Goal: Task Accomplishment & Management: Use online tool/utility

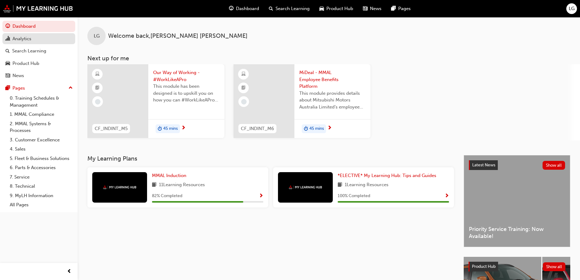
click at [19, 41] on div "Analytics" at bounding box center [21, 38] width 19 height 7
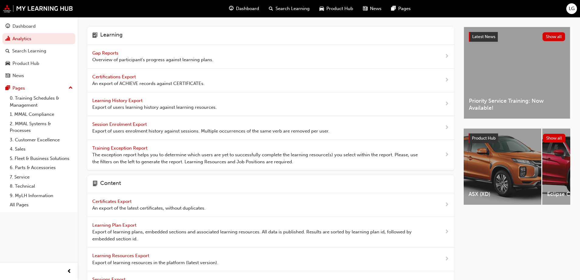
click at [103, 54] on span "Gap Reports" at bounding box center [105, 52] width 27 height 5
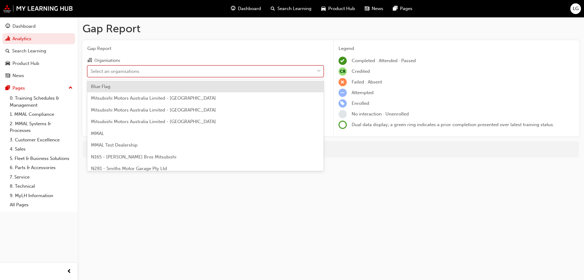
click at [105, 69] on div "Select an organisations" at bounding box center [115, 71] width 49 height 7
click at [91, 69] on input "Organisations option Blue Flag focused, 1 of 202. 202 results available. Use Up…" at bounding box center [91, 70] width 1 height 5
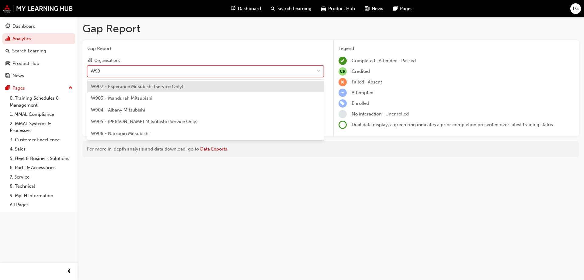
type input "W904"
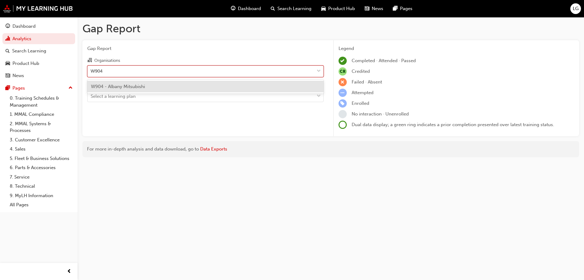
click at [113, 83] on div "W904 - Albany Mitsubishi" at bounding box center [205, 87] width 236 height 12
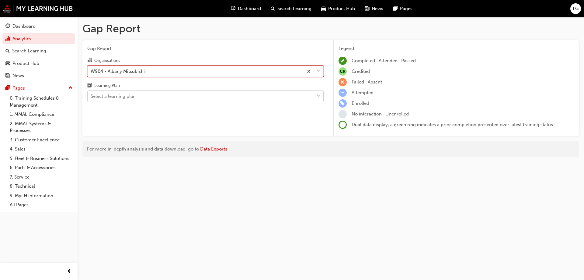
click at [110, 96] on div "Select a learning plan" at bounding box center [113, 96] width 45 height 7
click at [91, 96] on input "Learning Plan Select a learning plan" at bounding box center [91, 95] width 1 height 5
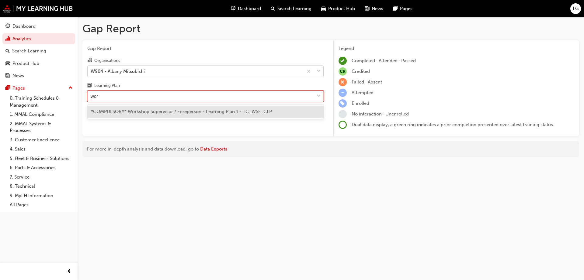
type input "work"
click at [127, 111] on span "*COMPULSORY* Workshop Supervisor / Foreperson - Learning Plan 1 - TC_WSF_CLP" at bounding box center [181, 111] width 181 height 5
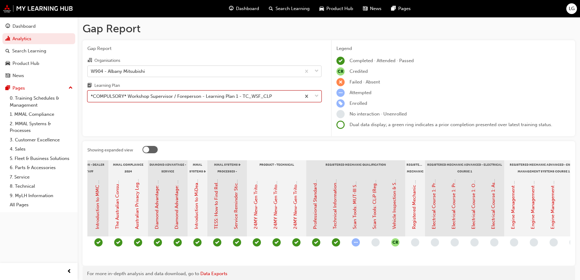
scroll to position [0, 93]
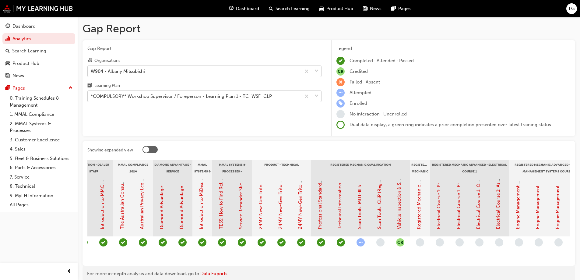
click at [107, 96] on div "*COMPULSORY* Workshop Supervisor / Foreperson - Learning Plan 1 - TC_WSF_CLP" at bounding box center [181, 96] width 181 height 7
click at [91, 96] on input "Learning Plan *COMPULSORY* Workshop Supervisor / Foreperson - Learning Plan 1 -…" at bounding box center [91, 95] width 1 height 5
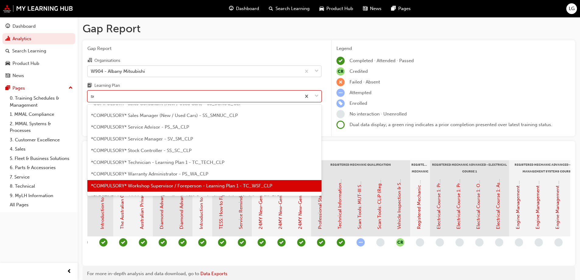
scroll to position [0, 0]
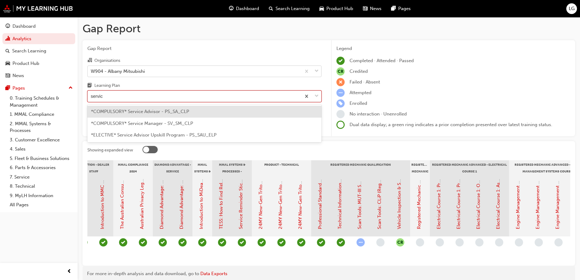
type input "service"
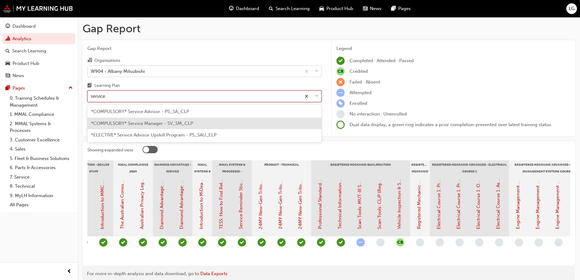
click at [134, 119] on div "*COMPULSORY* Service Manager - SV_SM_CLP" at bounding box center [204, 123] width 234 height 12
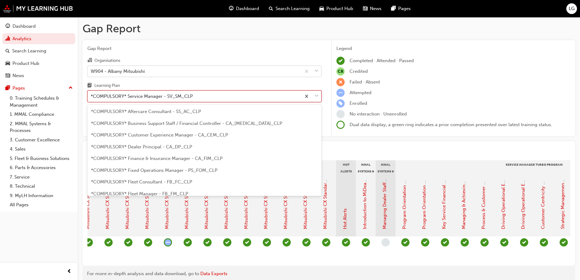
scroll to position [148, 0]
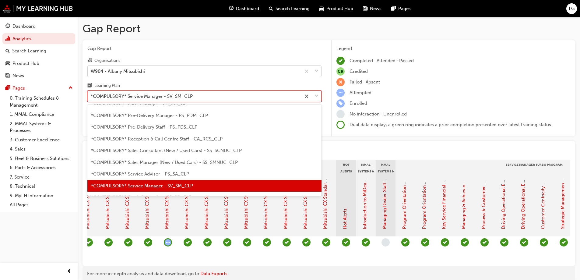
click at [102, 93] on div "*COMPULSORY* Service Manager - SV_SM_CLP" at bounding box center [142, 96] width 102 height 7
click at [91, 93] on input "Learning Plan option *COMPULSORY* Service Manager - SV_SM_CLP, selected. option…" at bounding box center [91, 95] width 1 height 5
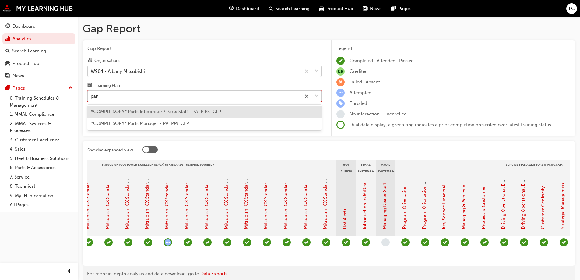
type input "parts"
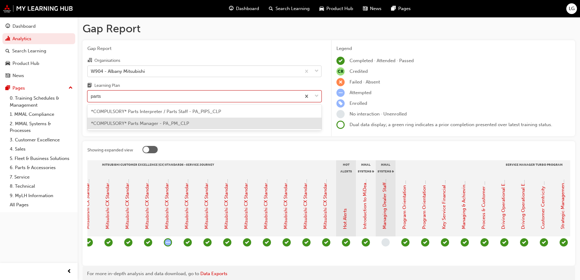
click at [124, 121] on span "*COMPULSORY* Parts Manager - PA_PM_CLP" at bounding box center [140, 122] width 98 height 5
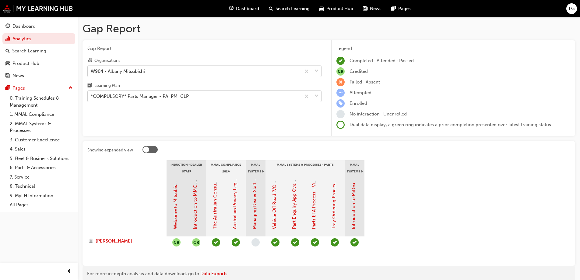
click at [98, 97] on div "*COMPULSORY* Parts Manager - PA_PM_CLP" at bounding box center [140, 96] width 98 height 7
click at [91, 97] on input "Learning Plan *COMPULSORY* Parts Manager - PA_PM_CLP" at bounding box center [91, 95] width 1 height 5
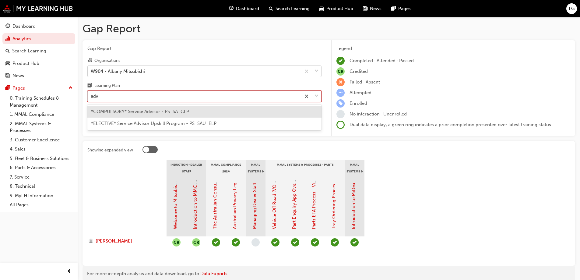
type input "advi"
click at [106, 109] on span "*COMPULSORY* Service Advisor - PS_SA_CLP" at bounding box center [140, 111] width 98 height 5
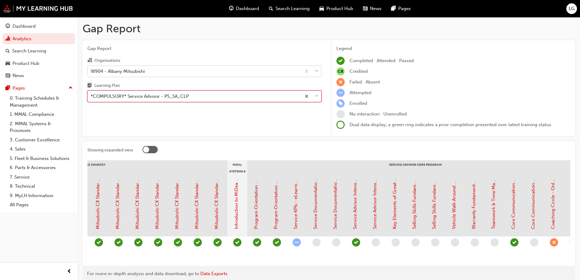
scroll to position [0, 434]
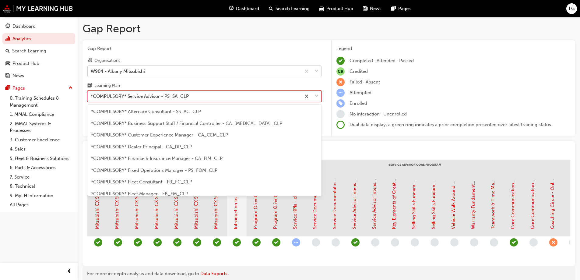
click at [98, 96] on div "*COMPULSORY* Service Advisor - PS_SA_CLP" at bounding box center [140, 96] width 98 height 7
click at [91, 96] on input "Learning Plan option *COMPULSORY* Service Advisor - PS_SA_CLP, selected. option…" at bounding box center [91, 95] width 1 height 5
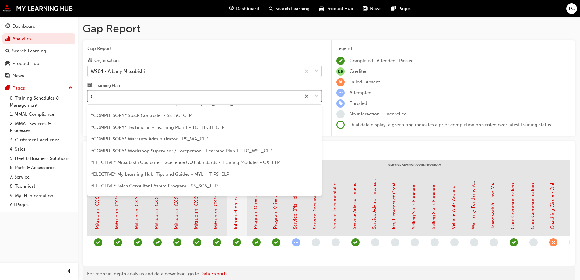
scroll to position [0, 0]
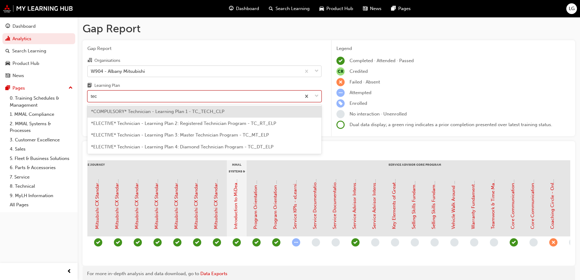
type input "tech"
click at [106, 116] on div "*COMPULSORY* Technician - Learning Plan 1 - TC_TECH_CLP" at bounding box center [204, 112] width 234 height 12
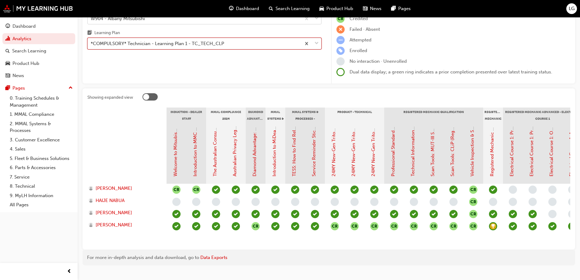
scroll to position [61, 0]
